Goal: Navigation & Orientation: Find specific page/section

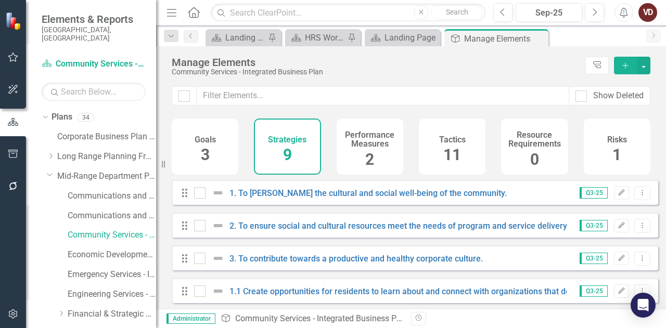
scroll to position [322, 0]
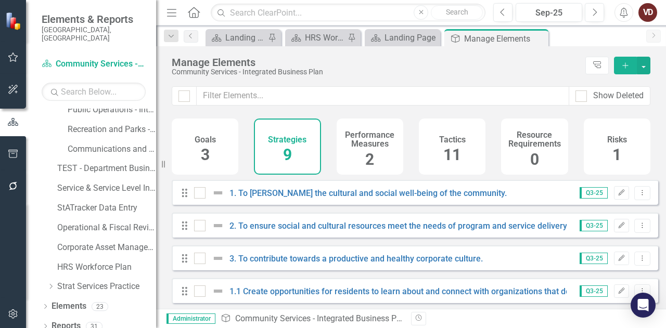
click at [192, 14] on icon "Home" at bounding box center [194, 12] width 14 height 11
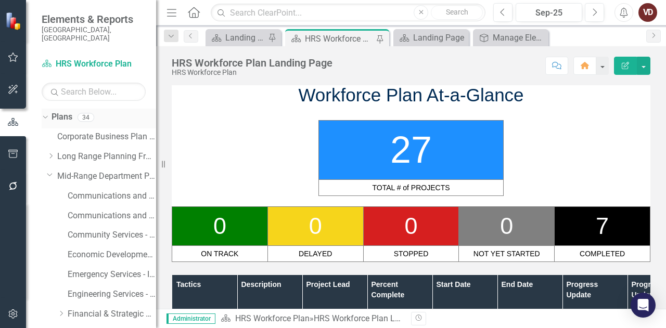
click at [66, 111] on link "Plans" at bounding box center [61, 117] width 21 height 12
